Goal: Navigation & Orientation: Go to known website

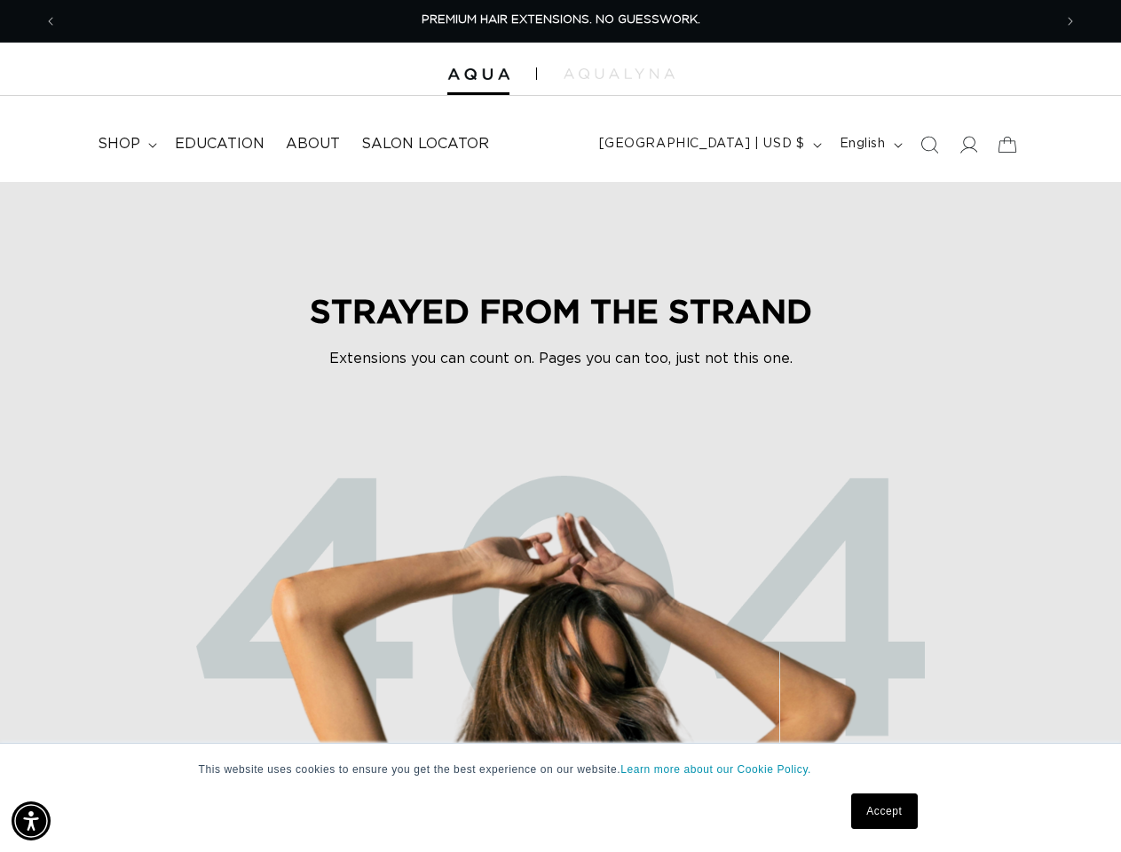
click at [560, 426] on img at bounding box center [560, 687] width 1065 height 547
click at [31, 821] on img "Accessibility Menu" at bounding box center [31, 820] width 39 height 39
